Goal: Task Accomplishment & Management: Use online tool/utility

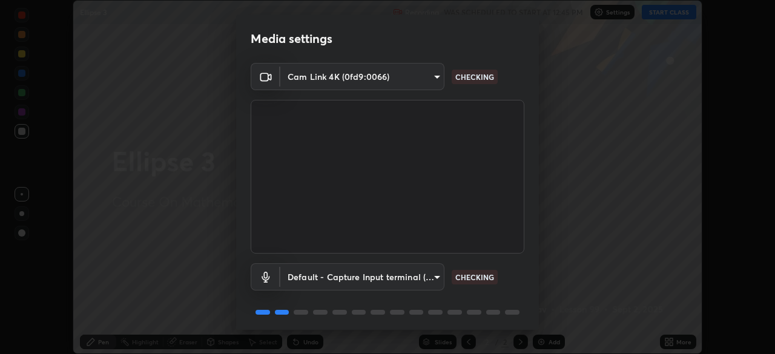
scroll to position [43, 0]
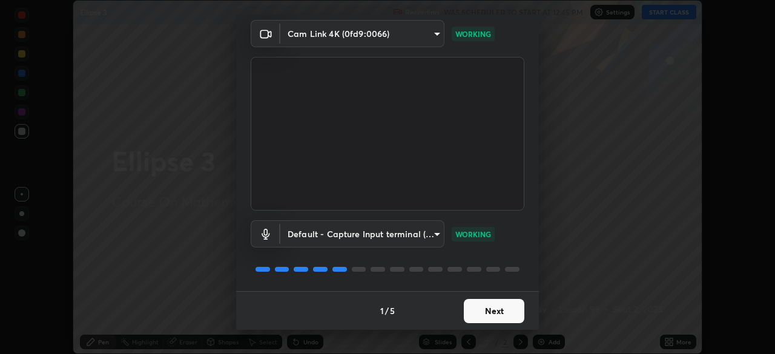
click at [504, 312] on button "Next" at bounding box center [493, 311] width 61 height 24
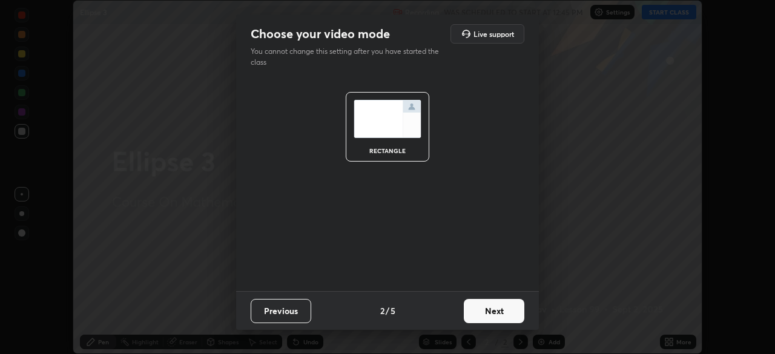
scroll to position [0, 0]
click at [511, 312] on button "Next" at bounding box center [493, 311] width 61 height 24
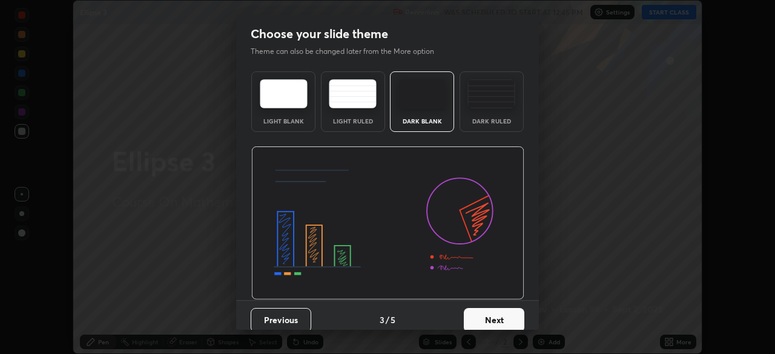
click at [513, 315] on button "Next" at bounding box center [493, 320] width 61 height 24
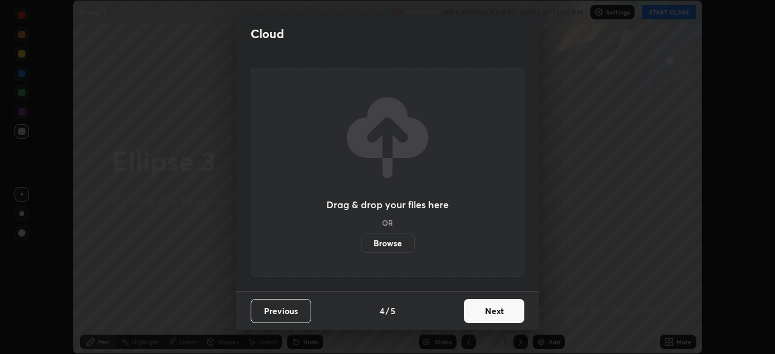
click at [514, 313] on button "Next" at bounding box center [493, 311] width 61 height 24
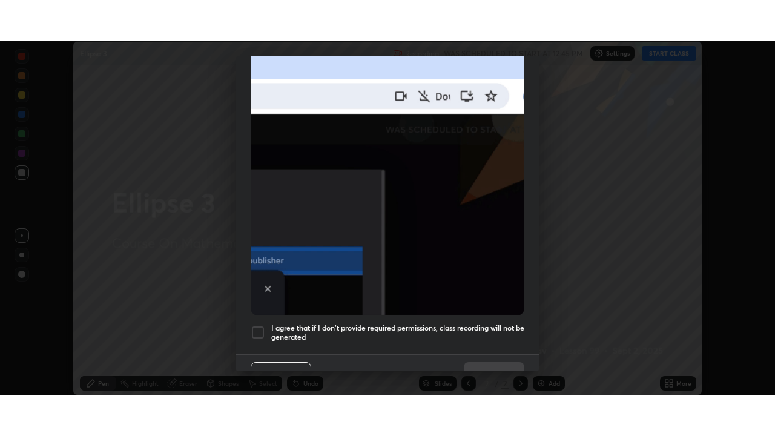
scroll to position [290, 0]
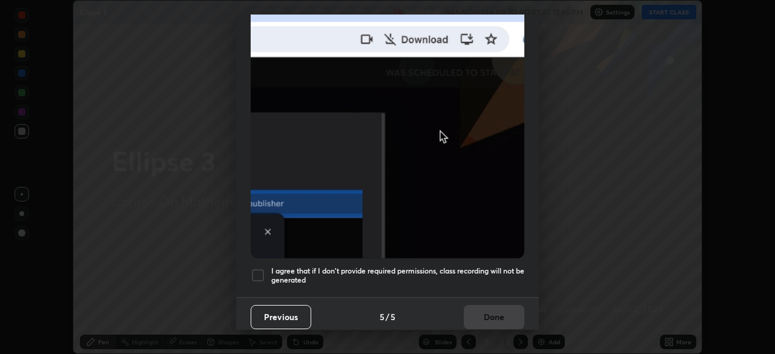
click at [500, 278] on h5 "I agree that if I don't provide required permissions, class recording will not …" at bounding box center [397, 275] width 253 height 19
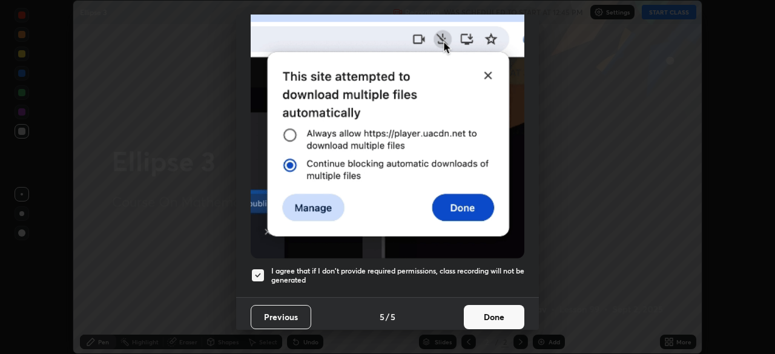
click at [499, 313] on button "Done" at bounding box center [493, 317] width 61 height 24
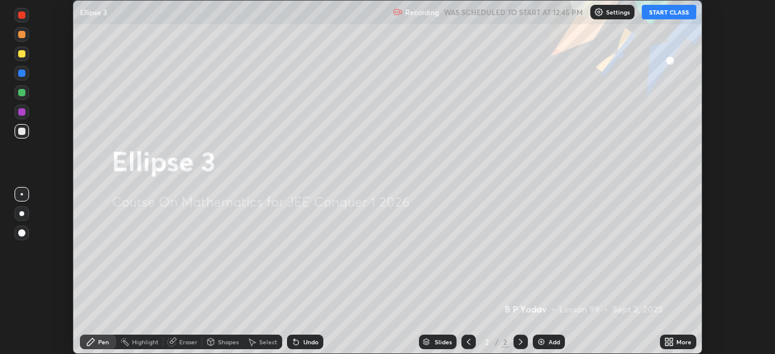
click at [666, 344] on icon at bounding box center [666, 343] width 3 height 3
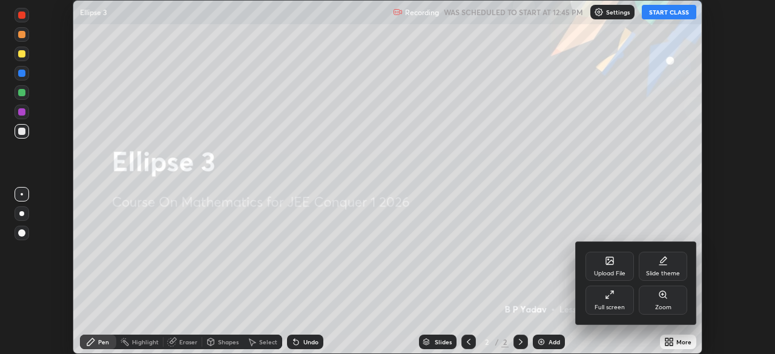
click at [621, 307] on div "Full screen" at bounding box center [609, 307] width 30 height 6
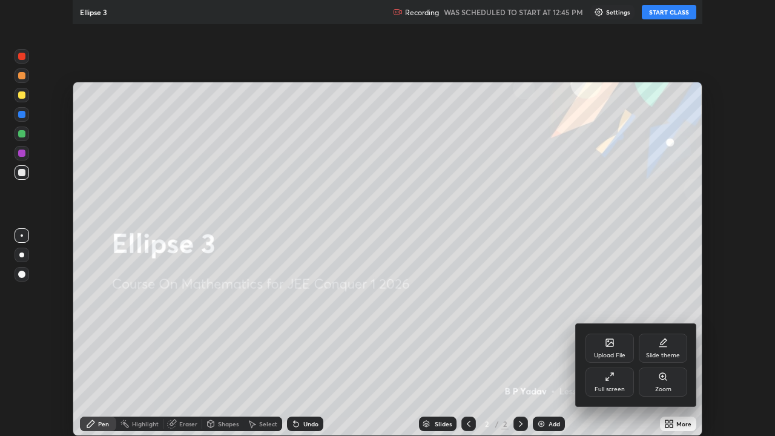
scroll to position [436, 775]
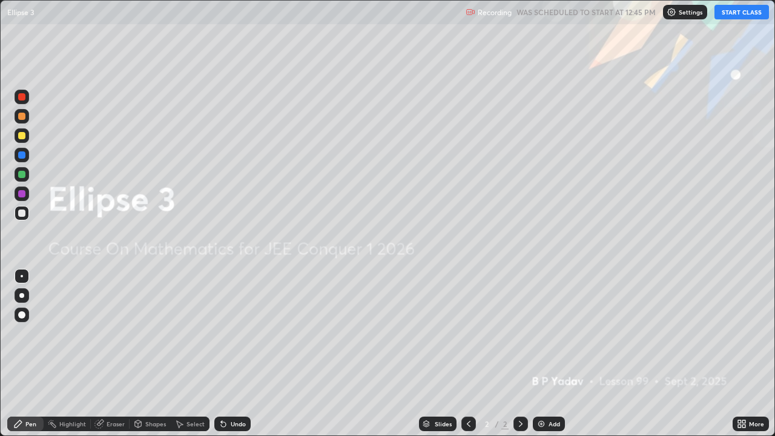
click at [729, 18] on button "START CLASS" at bounding box center [741, 12] width 54 height 15
click at [543, 353] on div "Add" at bounding box center [548, 423] width 32 height 15
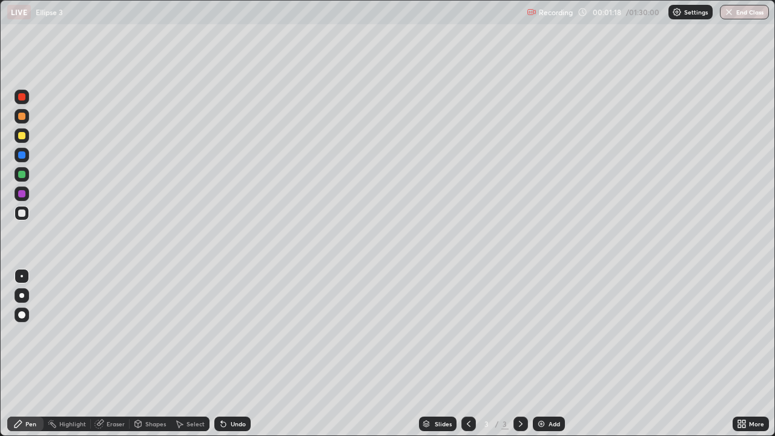
click at [22, 172] on div at bounding box center [21, 174] width 7 height 7
click at [21, 118] on div at bounding box center [21, 116] width 7 height 7
click at [20, 215] on div at bounding box center [21, 212] width 7 height 7
click at [236, 353] on div "Undo" at bounding box center [238, 424] width 15 height 6
click at [232, 353] on div "Undo" at bounding box center [238, 424] width 15 height 6
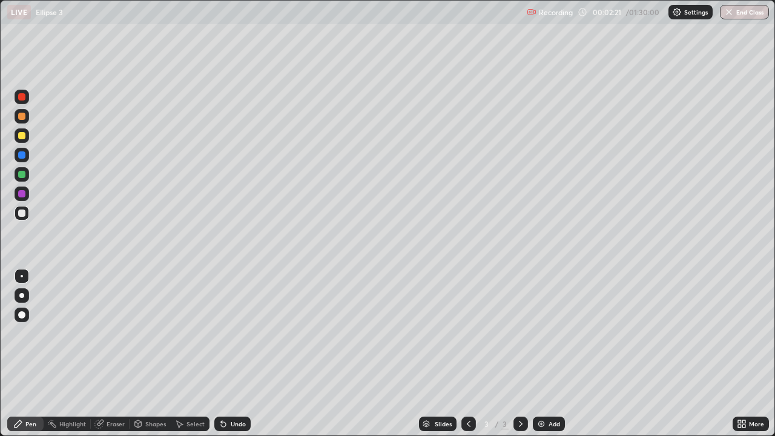
click at [21, 120] on div at bounding box center [22, 116] width 15 height 15
click at [21, 175] on div at bounding box center [21, 174] width 7 height 7
click at [549, 353] on div "Add" at bounding box center [553, 424] width 11 height 6
click at [22, 215] on div at bounding box center [21, 212] width 7 height 7
click at [22, 117] on div at bounding box center [21, 116] width 7 height 7
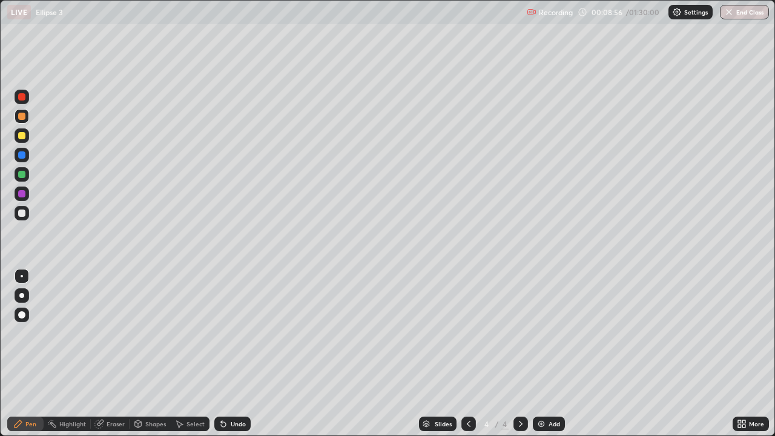
click at [27, 215] on div at bounding box center [22, 213] width 15 height 15
click at [24, 213] on div at bounding box center [21, 212] width 7 height 7
click at [19, 174] on div at bounding box center [21, 174] width 7 height 7
click at [241, 353] on div "Undo" at bounding box center [238, 424] width 15 height 6
click at [549, 353] on div "Add" at bounding box center [553, 424] width 11 height 6
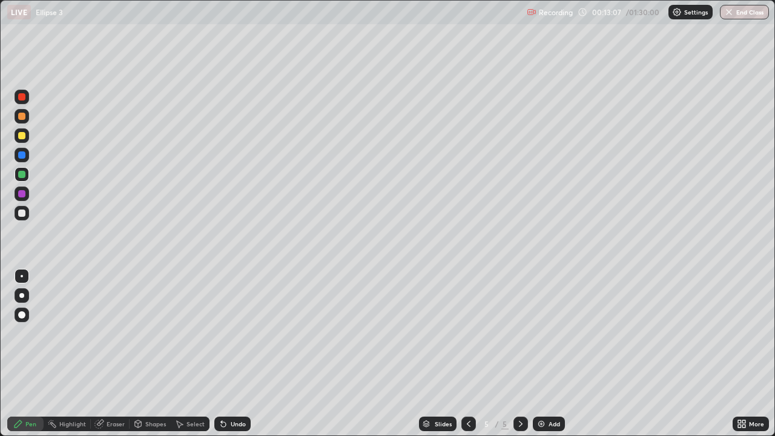
click at [21, 214] on div at bounding box center [21, 212] width 7 height 7
click at [21, 137] on div at bounding box center [21, 135] width 7 height 7
click at [21, 214] on div at bounding box center [21, 212] width 7 height 7
click at [21, 215] on div at bounding box center [21, 212] width 7 height 7
click at [237, 353] on div "Undo" at bounding box center [238, 424] width 15 height 6
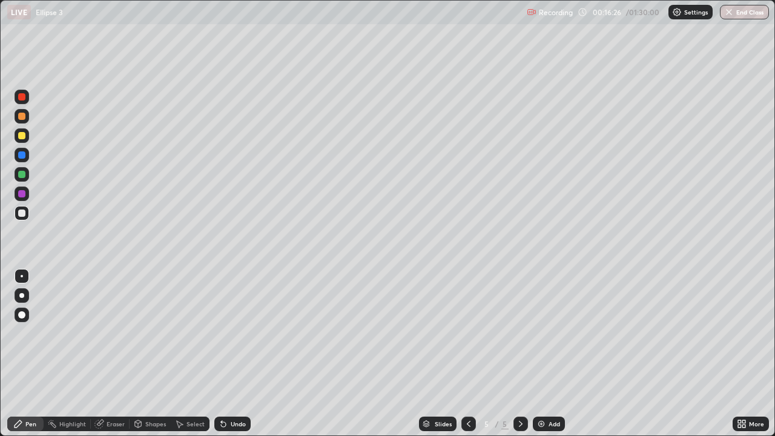
click at [120, 353] on div "Eraser" at bounding box center [115, 424] width 18 height 6
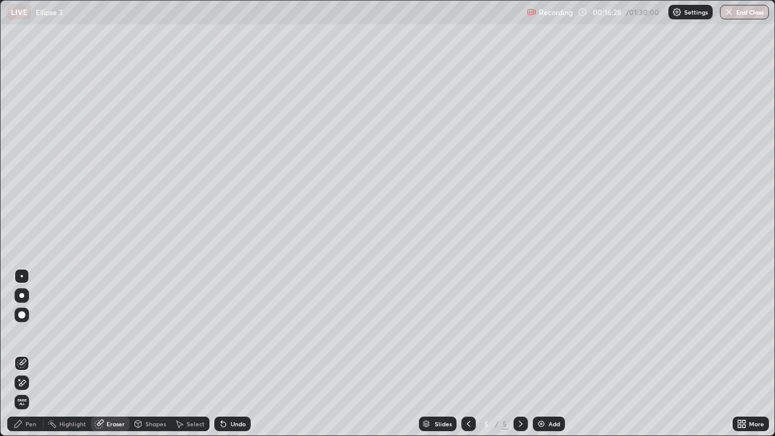
click at [34, 353] on div "Pen" at bounding box center [30, 424] width 11 height 6
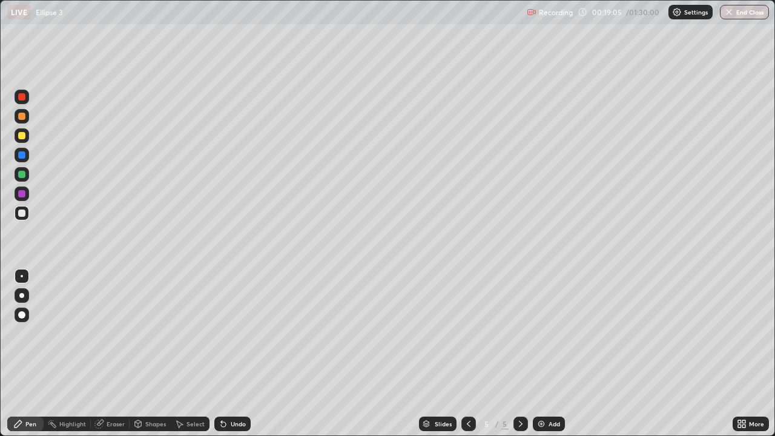
click at [548, 353] on div "Add" at bounding box center [553, 424] width 11 height 6
click at [25, 175] on div at bounding box center [21, 174] width 7 height 7
click at [228, 353] on div "Undo" at bounding box center [232, 423] width 36 height 15
click at [232, 353] on div "Undo" at bounding box center [232, 423] width 36 height 15
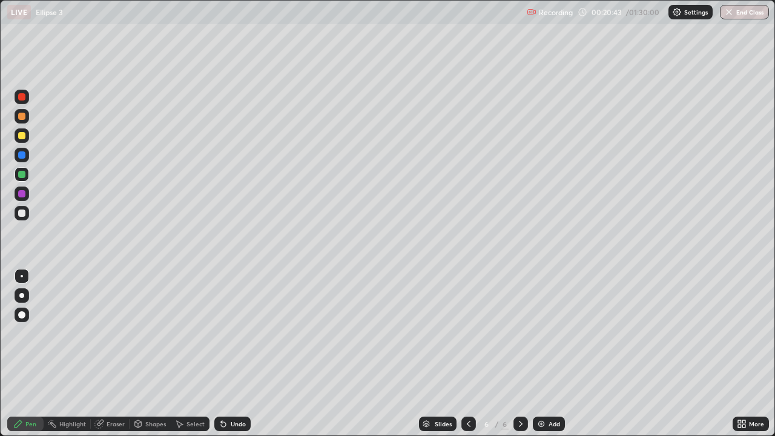
click at [231, 353] on div "Undo" at bounding box center [232, 423] width 36 height 15
click at [233, 353] on div "Undo" at bounding box center [232, 423] width 36 height 15
click at [555, 353] on div "Add" at bounding box center [548, 423] width 32 height 15
click at [24, 135] on div at bounding box center [21, 135] width 7 height 7
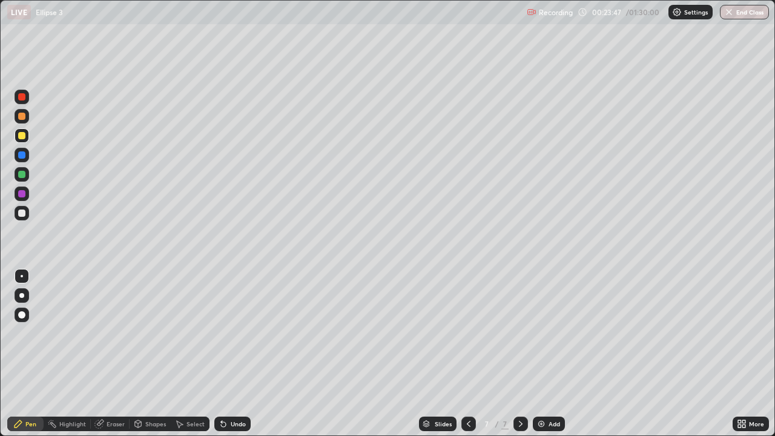
click at [160, 353] on div "Shapes" at bounding box center [155, 424] width 21 height 6
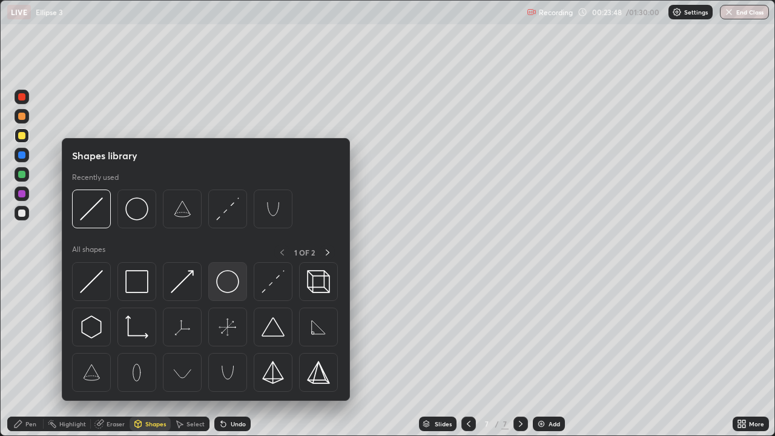
click at [224, 286] on img at bounding box center [227, 281] width 23 height 23
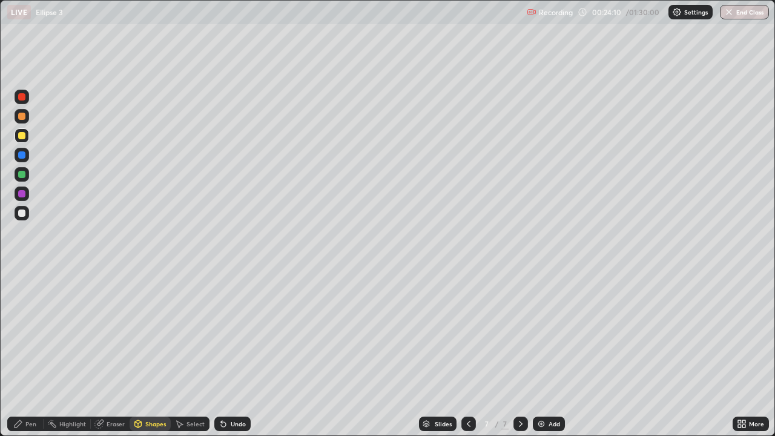
click at [15, 180] on div at bounding box center [22, 174] width 15 height 19
click at [240, 353] on div "Undo" at bounding box center [238, 424] width 15 height 6
click at [22, 121] on div at bounding box center [22, 116] width 15 height 15
click at [30, 353] on div "Pen" at bounding box center [25, 423] width 36 height 15
click at [22, 139] on div at bounding box center [22, 135] width 15 height 15
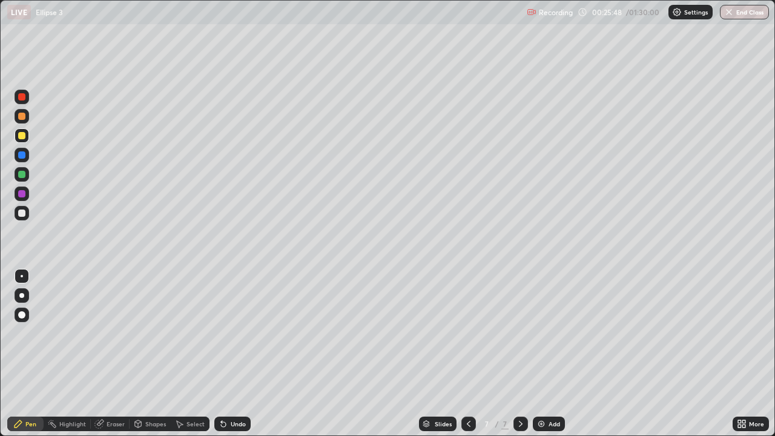
click at [21, 119] on div at bounding box center [21, 116] width 7 height 7
click at [22, 213] on div at bounding box center [21, 212] width 7 height 7
click at [231, 353] on div "Undo" at bounding box center [238, 424] width 15 height 6
click at [232, 353] on div "Undo" at bounding box center [238, 424] width 15 height 6
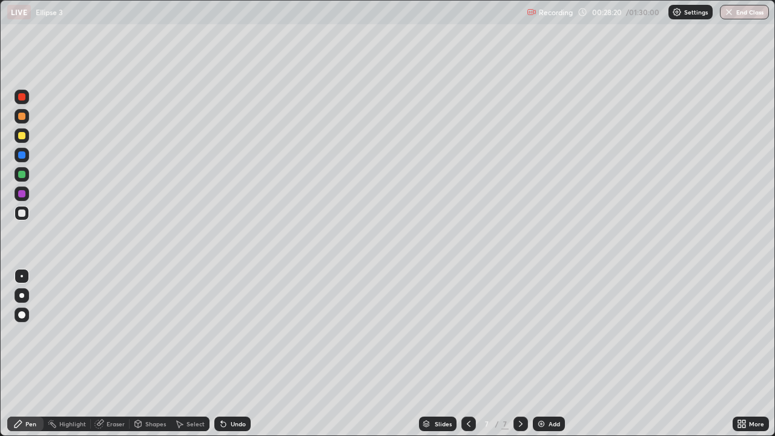
click at [22, 176] on div at bounding box center [21, 174] width 7 height 7
click at [537, 353] on img at bounding box center [541, 424] width 10 height 10
click at [237, 353] on div "Undo" at bounding box center [238, 424] width 15 height 6
click at [465, 353] on icon at bounding box center [468, 424] width 10 height 10
click at [520, 353] on icon at bounding box center [521, 424] width 10 height 10
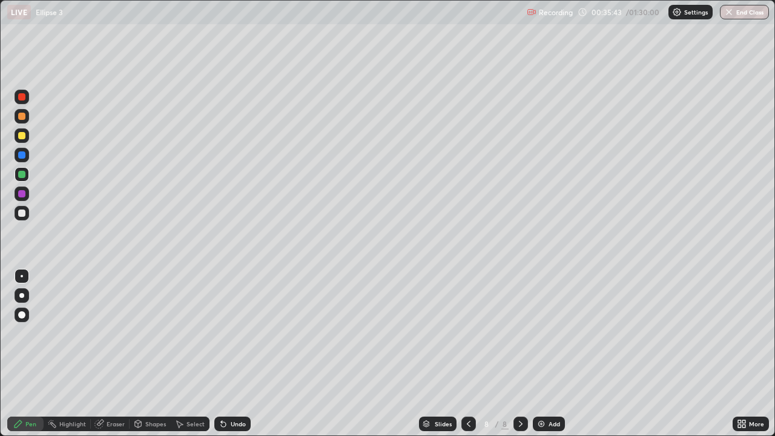
click at [522, 353] on div at bounding box center [520, 423] width 15 height 15
click at [547, 353] on div "Add" at bounding box center [548, 423] width 32 height 15
click at [21, 177] on div at bounding box center [21, 174] width 7 height 7
click at [22, 214] on div at bounding box center [21, 212] width 7 height 7
click at [25, 123] on div at bounding box center [22, 116] width 15 height 15
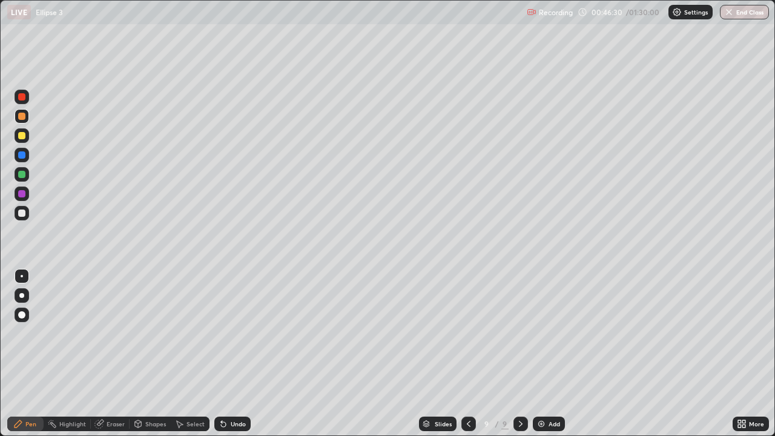
click at [114, 353] on div "Eraser" at bounding box center [115, 424] width 18 height 6
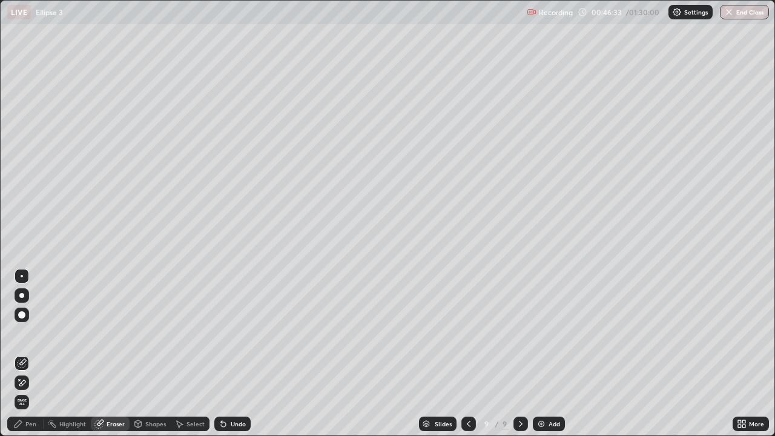
click at [31, 353] on div "Pen" at bounding box center [30, 424] width 11 height 6
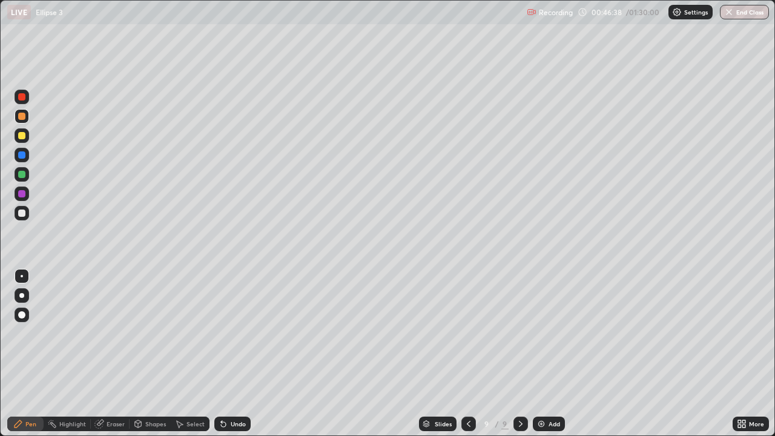
click at [120, 353] on div "Eraser" at bounding box center [115, 424] width 18 height 6
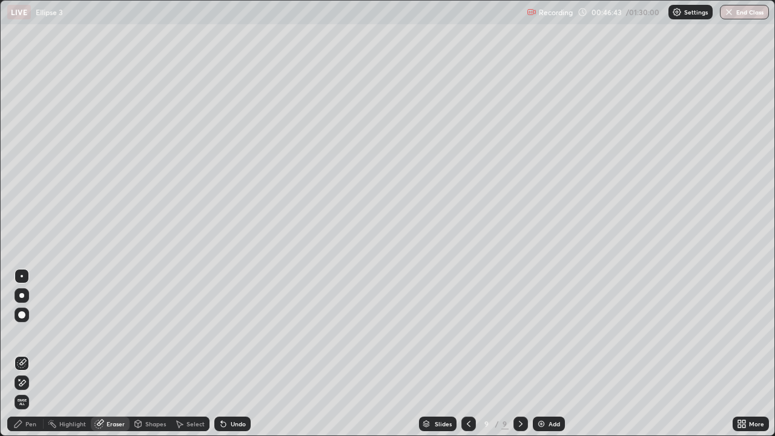
click at [33, 353] on div "Pen" at bounding box center [30, 424] width 11 height 6
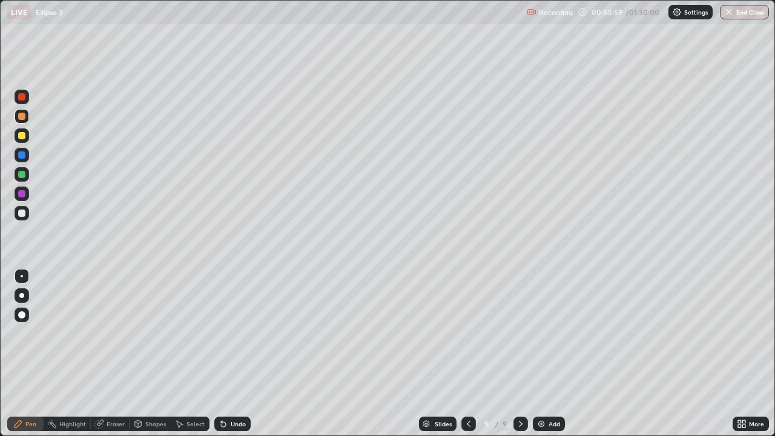
click at [540, 353] on img at bounding box center [541, 424] width 10 height 10
click at [22, 178] on div at bounding box center [22, 174] width 15 height 15
click at [244, 353] on div "Undo" at bounding box center [232, 423] width 36 height 15
click at [241, 353] on div "Undo" at bounding box center [238, 424] width 15 height 6
click at [240, 353] on div "Undo" at bounding box center [229, 423] width 41 height 24
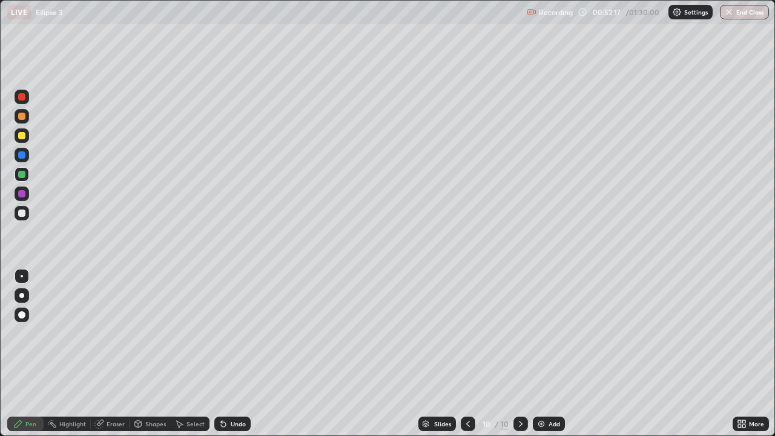
click at [26, 217] on div at bounding box center [22, 213] width 15 height 15
click at [19, 215] on div at bounding box center [21, 212] width 7 height 7
click at [536, 353] on img at bounding box center [541, 424] width 10 height 10
click at [463, 353] on icon at bounding box center [468, 424] width 10 height 10
click at [520, 353] on div at bounding box center [520, 423] width 15 height 15
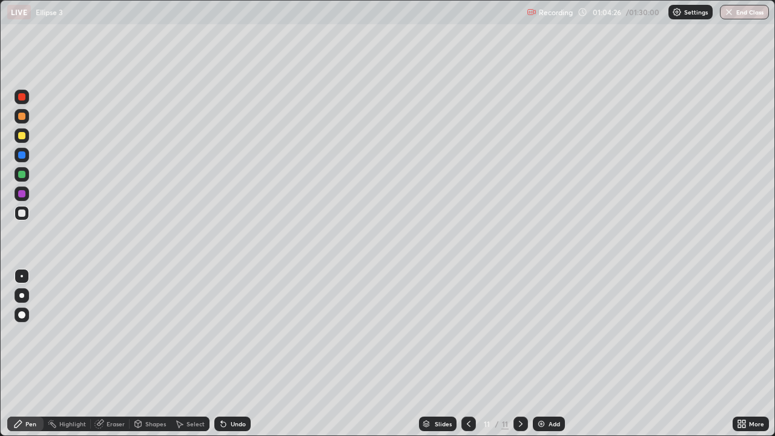
click at [548, 353] on div "Add" at bounding box center [548, 423] width 32 height 15
click at [23, 176] on div at bounding box center [21, 174] width 7 height 7
click at [22, 119] on div at bounding box center [21, 116] width 7 height 7
click at [18, 220] on div at bounding box center [22, 213] width 15 height 15
click at [232, 353] on div "Undo" at bounding box center [232, 423] width 36 height 15
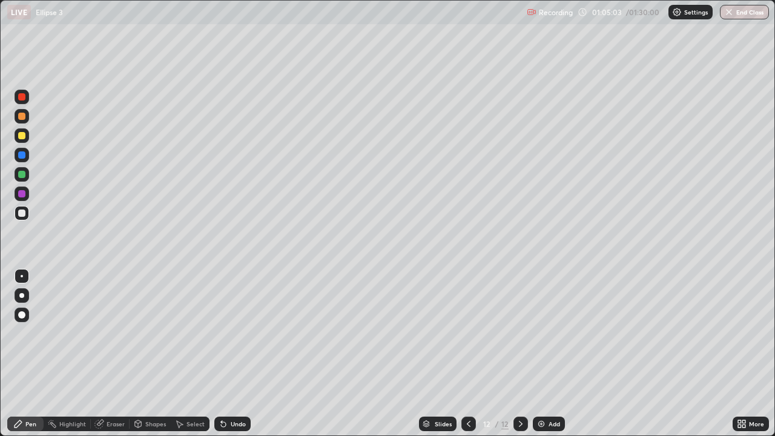
click at [232, 353] on div "Undo" at bounding box center [238, 424] width 15 height 6
click at [537, 353] on img at bounding box center [541, 424] width 10 height 10
click at [21, 117] on div at bounding box center [21, 116] width 7 height 7
click at [23, 178] on div at bounding box center [22, 174] width 15 height 15
click at [24, 116] on div at bounding box center [21, 116] width 7 height 7
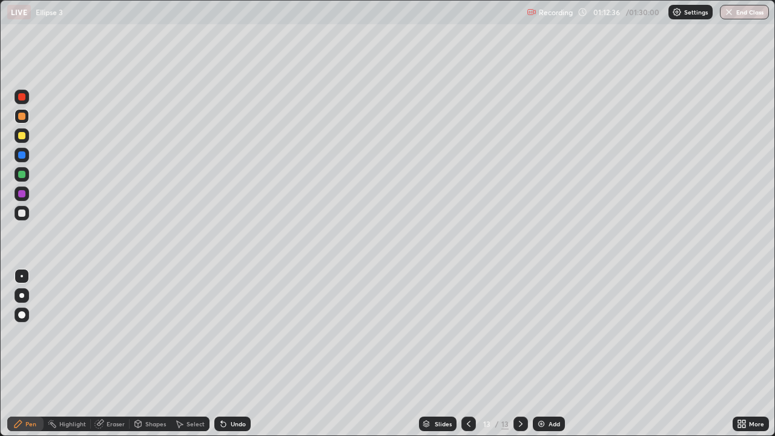
click at [544, 353] on img at bounding box center [541, 424] width 10 height 10
click at [21, 175] on div at bounding box center [21, 174] width 7 height 7
click at [236, 353] on div "Undo" at bounding box center [232, 423] width 36 height 15
click at [234, 353] on div "Undo" at bounding box center [232, 423] width 36 height 15
click at [233, 353] on div "Undo" at bounding box center [232, 423] width 36 height 15
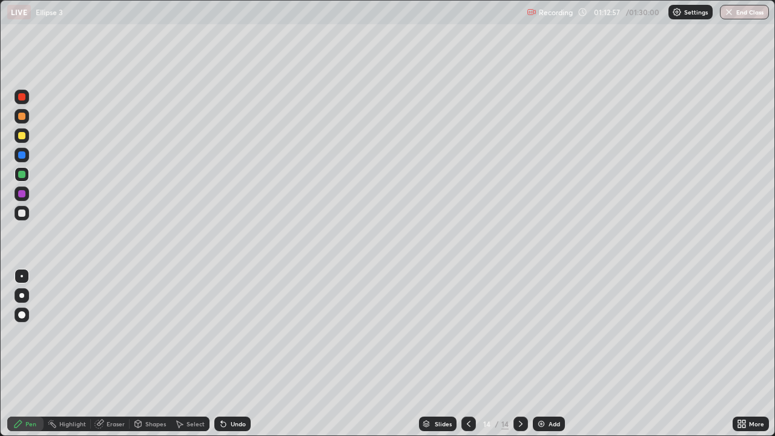
click at [23, 115] on div at bounding box center [21, 116] width 7 height 7
click at [23, 173] on div at bounding box center [21, 174] width 7 height 7
click at [23, 211] on div at bounding box center [21, 212] width 7 height 7
click at [537, 353] on img at bounding box center [541, 424] width 10 height 10
click at [24, 176] on div at bounding box center [21, 174] width 7 height 7
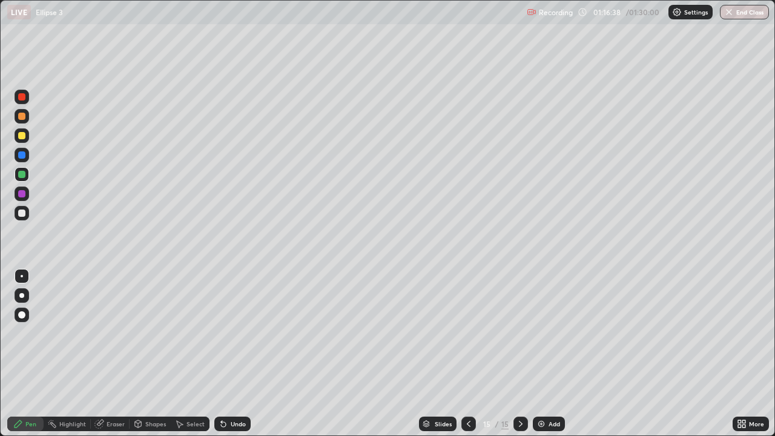
click at [22, 215] on div at bounding box center [21, 212] width 7 height 7
click at [233, 353] on div "Undo" at bounding box center [238, 424] width 15 height 6
click at [234, 353] on div "Undo" at bounding box center [238, 424] width 15 height 6
click at [546, 353] on div "Add" at bounding box center [548, 423] width 32 height 15
click at [24, 116] on div at bounding box center [21, 116] width 7 height 7
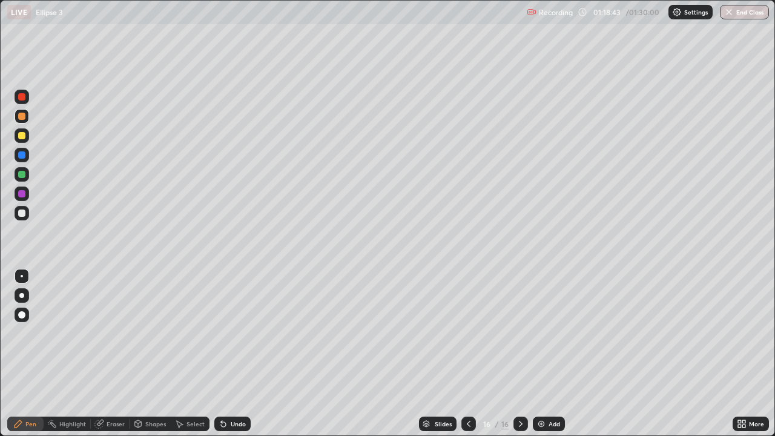
click at [21, 136] on div at bounding box center [21, 135] width 7 height 7
click at [21, 217] on div at bounding box center [22, 213] width 15 height 15
click at [467, 353] on icon at bounding box center [468, 424] width 10 height 10
click at [468, 353] on icon at bounding box center [468, 424] width 10 height 10
click at [524, 353] on div at bounding box center [520, 423] width 15 height 15
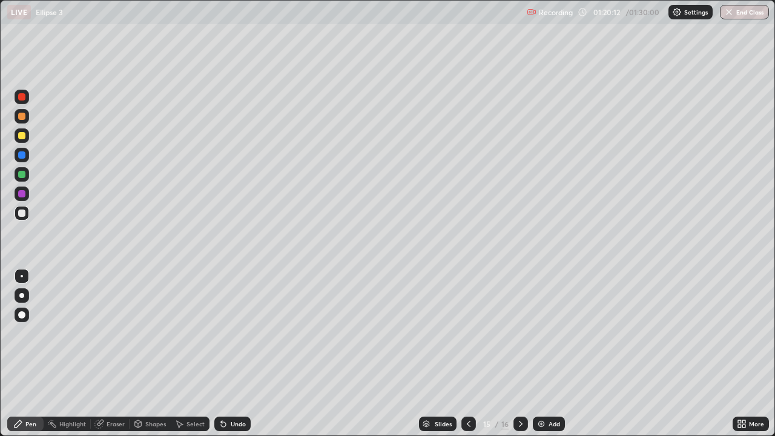
click at [519, 353] on div at bounding box center [520, 423] width 15 height 15
click at [471, 353] on icon at bounding box center [468, 424] width 10 height 10
click at [523, 353] on div at bounding box center [520, 423] width 15 height 15
click at [521, 353] on icon at bounding box center [521, 424] width 10 height 10
click at [541, 353] on div "Add" at bounding box center [548, 423] width 32 height 15
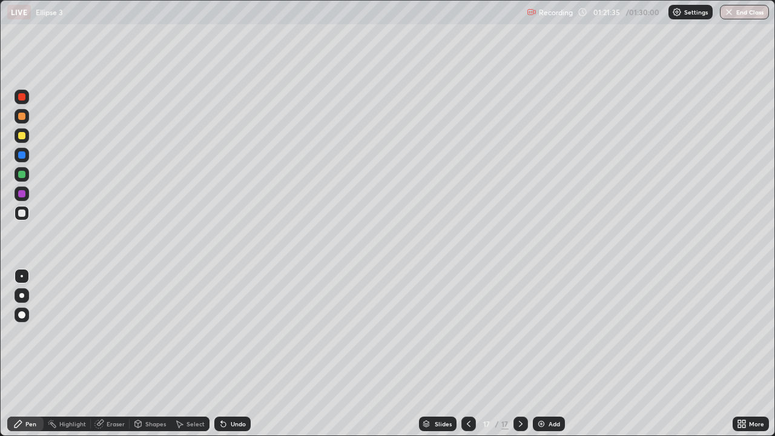
click at [22, 117] on div at bounding box center [21, 116] width 7 height 7
click at [21, 173] on div at bounding box center [21, 174] width 7 height 7
click at [18, 215] on div at bounding box center [21, 212] width 7 height 7
click at [639, 15] on div "/ 01:30:00" at bounding box center [643, 11] width 38 height 7
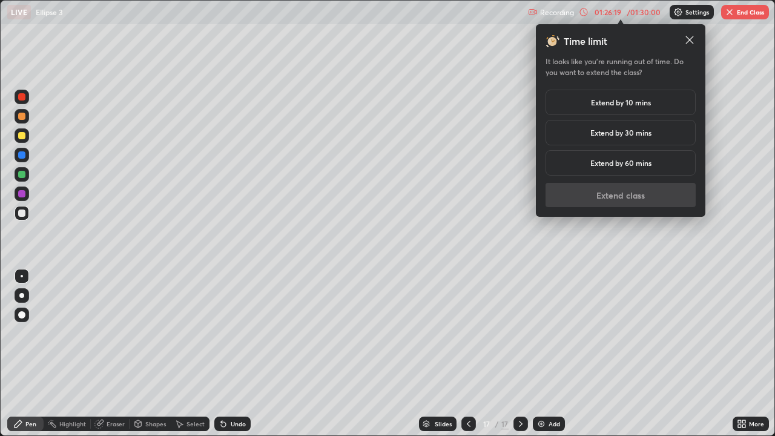
click at [630, 107] on h5 "Extend by 10 mins" at bounding box center [621, 102] width 60 height 11
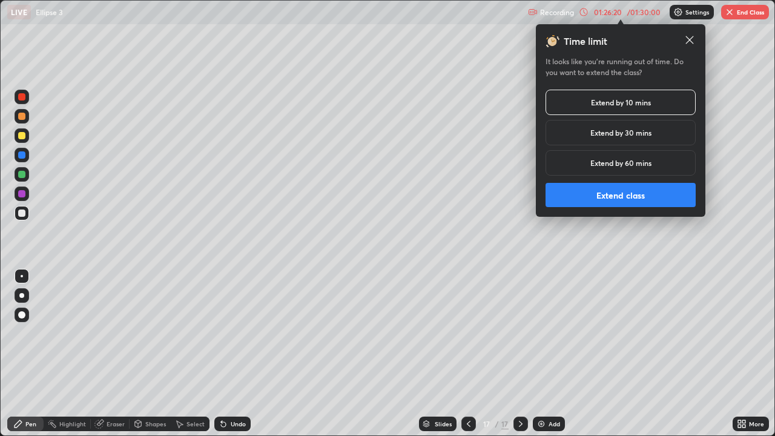
click at [637, 198] on button "Extend class" at bounding box center [620, 195] width 150 height 24
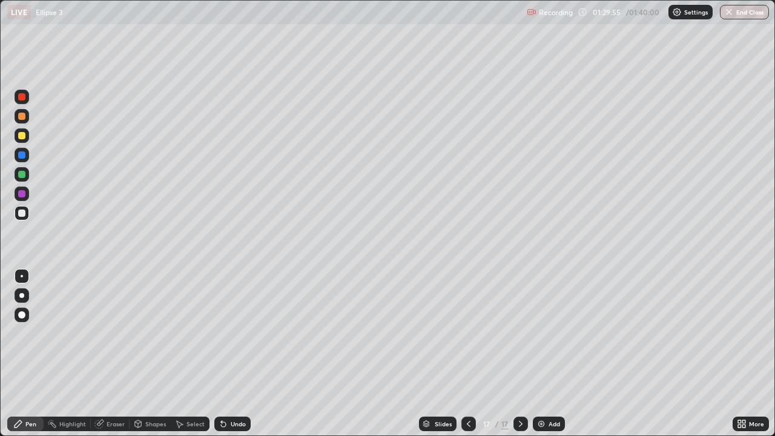
click at [123, 353] on div "Eraser" at bounding box center [115, 424] width 18 height 6
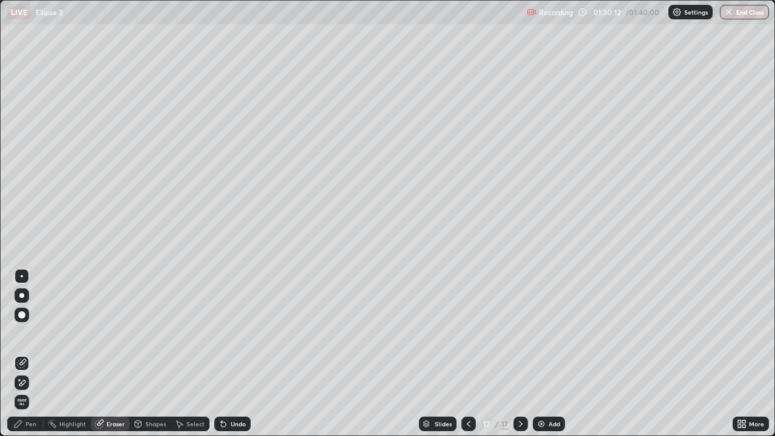
click at [31, 353] on div "Pen" at bounding box center [25, 423] width 36 height 15
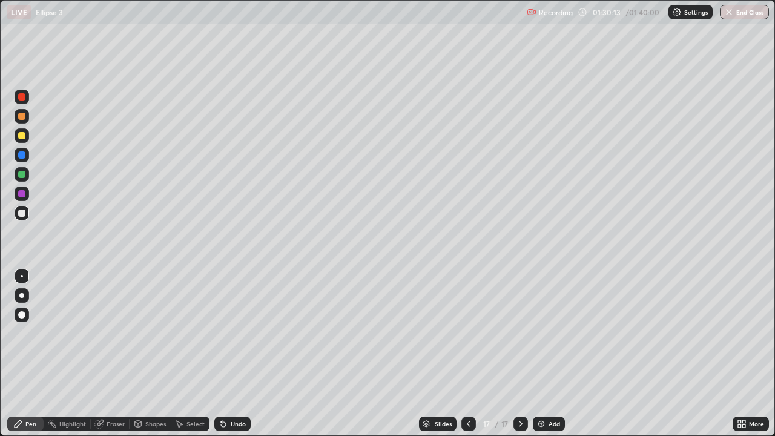
click at [19, 173] on div at bounding box center [21, 174] width 7 height 7
click at [21, 215] on div at bounding box center [21, 212] width 7 height 7
click at [543, 353] on img at bounding box center [541, 424] width 10 height 10
click at [22, 177] on div at bounding box center [21, 174] width 7 height 7
click at [24, 220] on div at bounding box center [22, 213] width 15 height 15
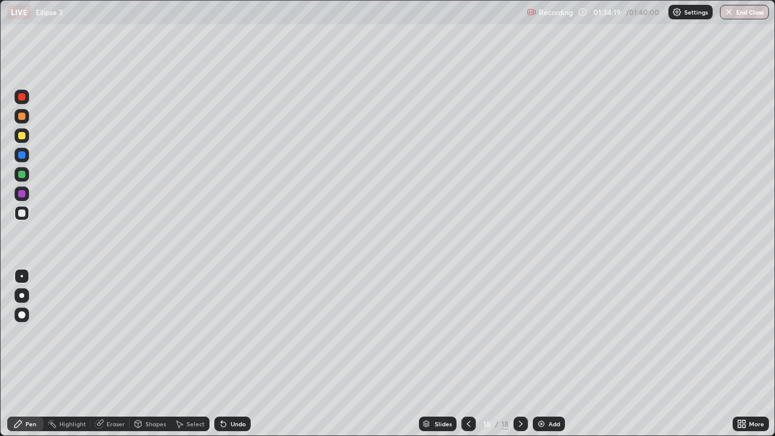
click at [241, 353] on div "Undo" at bounding box center [238, 424] width 15 height 6
click at [742, 15] on button "End Class" at bounding box center [745, 12] width 48 height 15
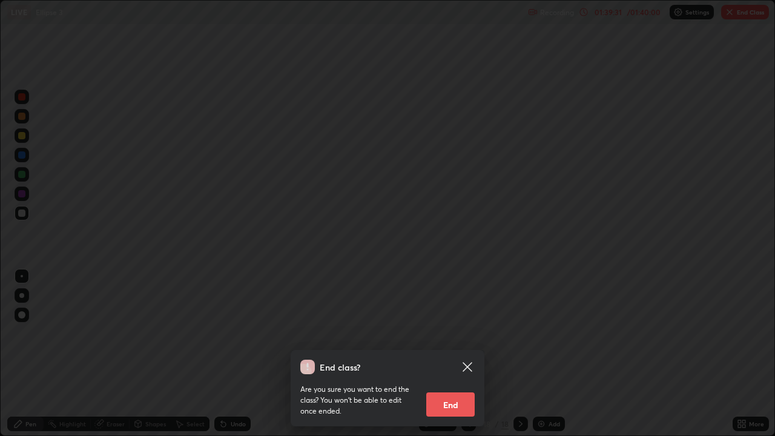
click at [465, 353] on button "End" at bounding box center [450, 404] width 48 height 24
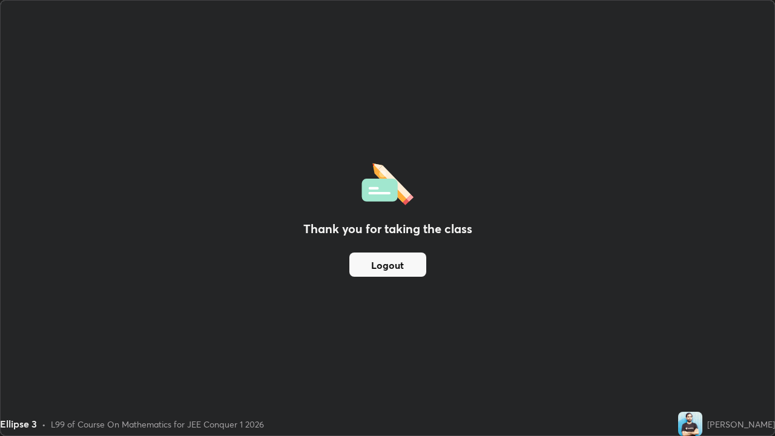
click at [417, 270] on button "Logout" at bounding box center [387, 264] width 77 height 24
